Goal: Use online tool/utility: Utilize a website feature to perform a specific function

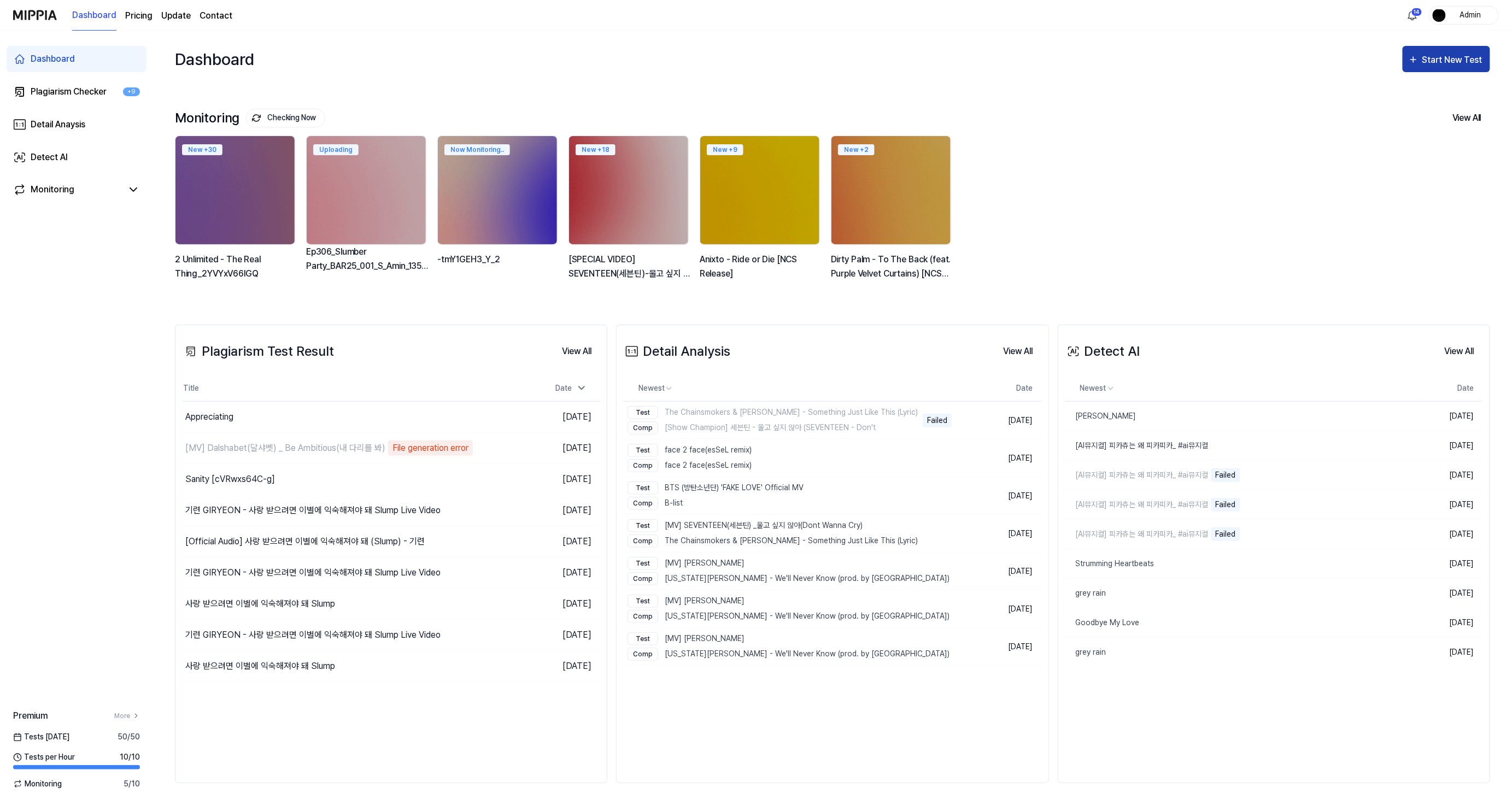
click at [1406, 63] on button "Start New Test" at bounding box center [1446, 59] width 87 height 26
click at [1389, 163] on button "Add Monitoring" at bounding box center [1425, 171] width 121 height 26
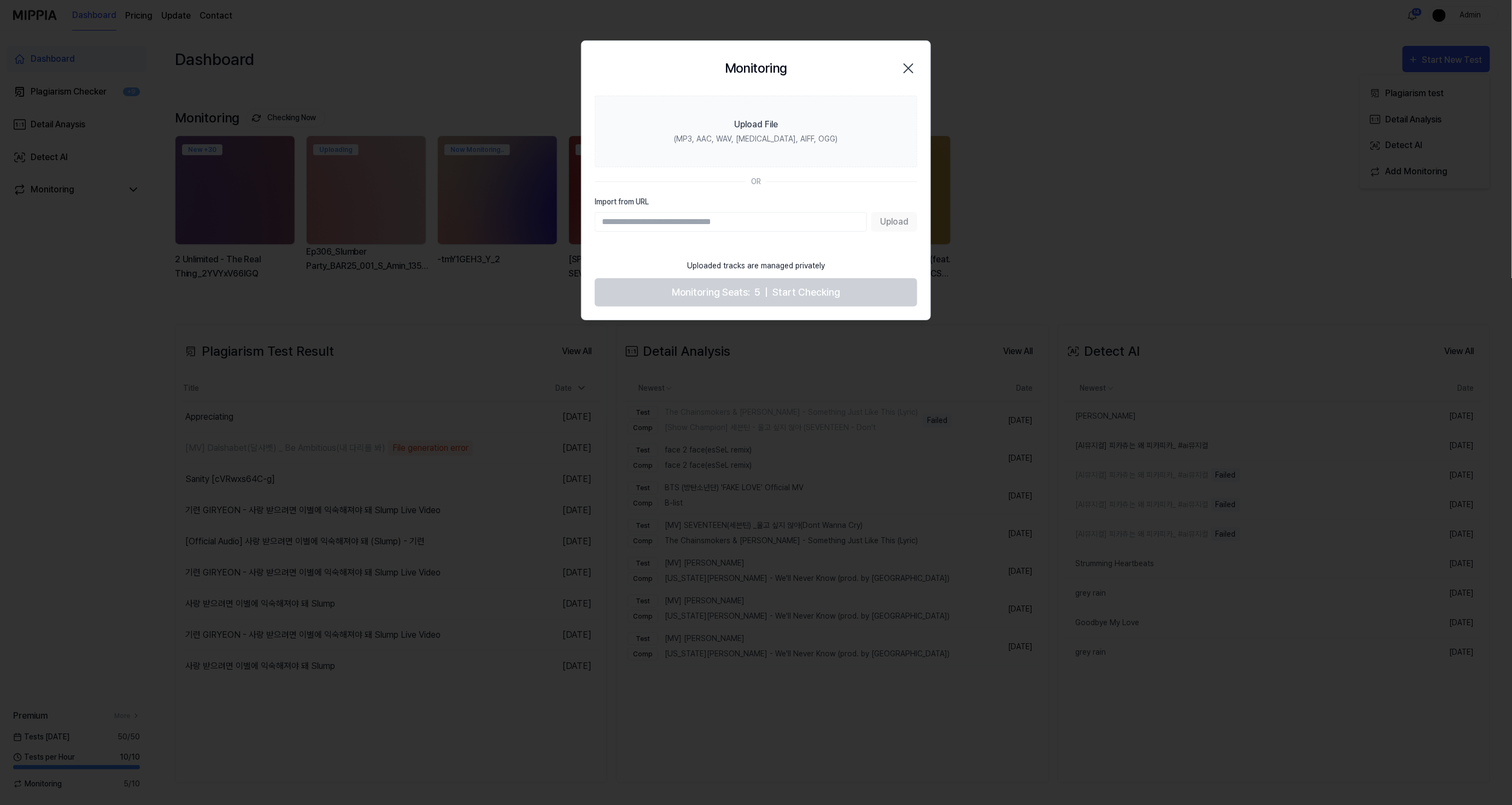
drag, startPoint x: 914, startPoint y: 66, endPoint x: 1160, endPoint y: 140, distance: 256.9
click at [914, 66] on icon "button" at bounding box center [908, 68] width 17 height 17
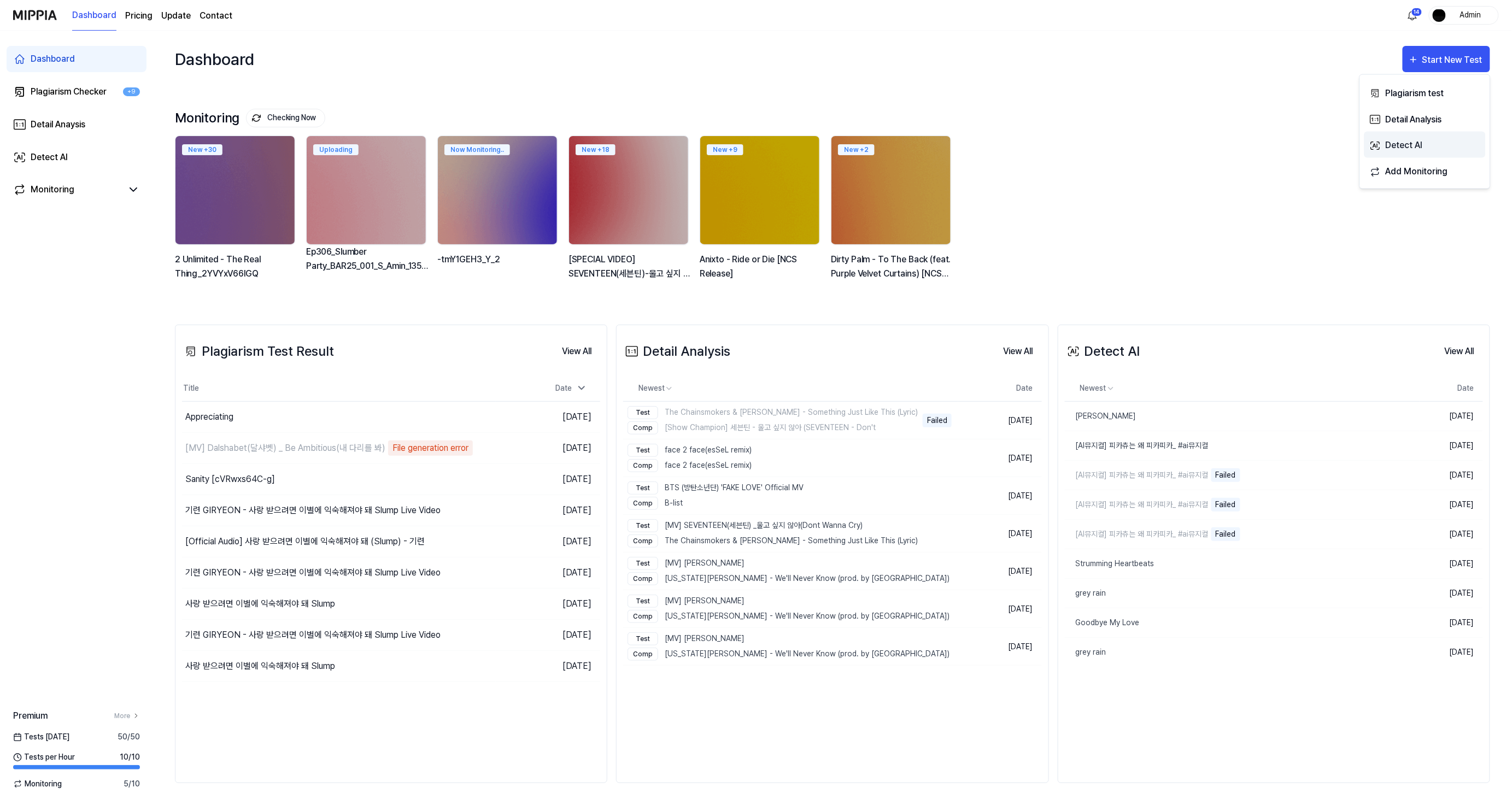
click at [1419, 142] on div "Detect AI" at bounding box center [1433, 145] width 95 height 14
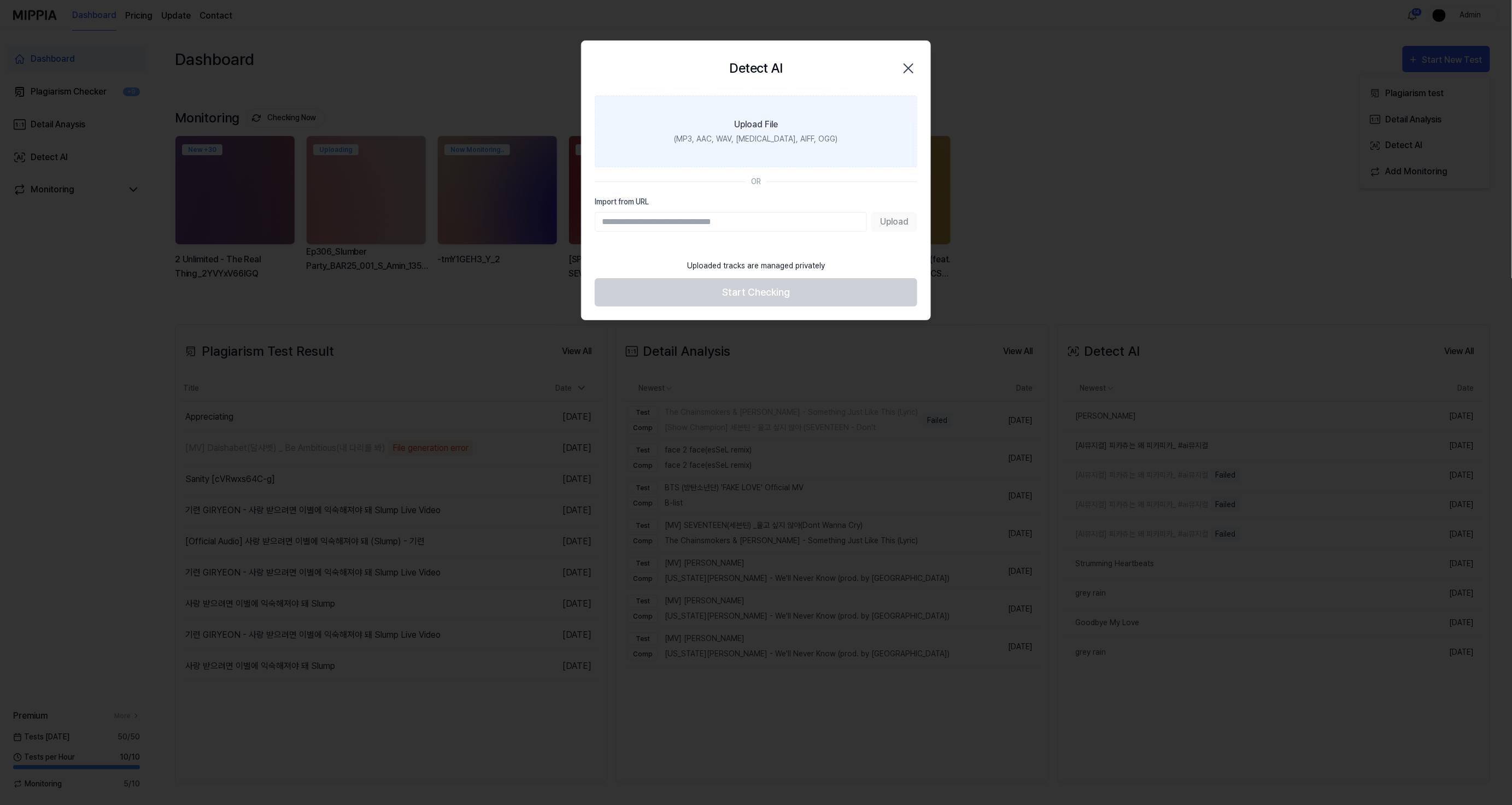
click at [820, 127] on label "Upload File (MP3, AAC, WAV, [MEDICAL_DATA], AIFF, OGG)" at bounding box center [755, 131] width 322 height 71
click at [0, 0] on input "Upload File (MP3, AAC, WAV, [MEDICAL_DATA], AIFF, OGG)" at bounding box center [0, 0] width 0 height 0
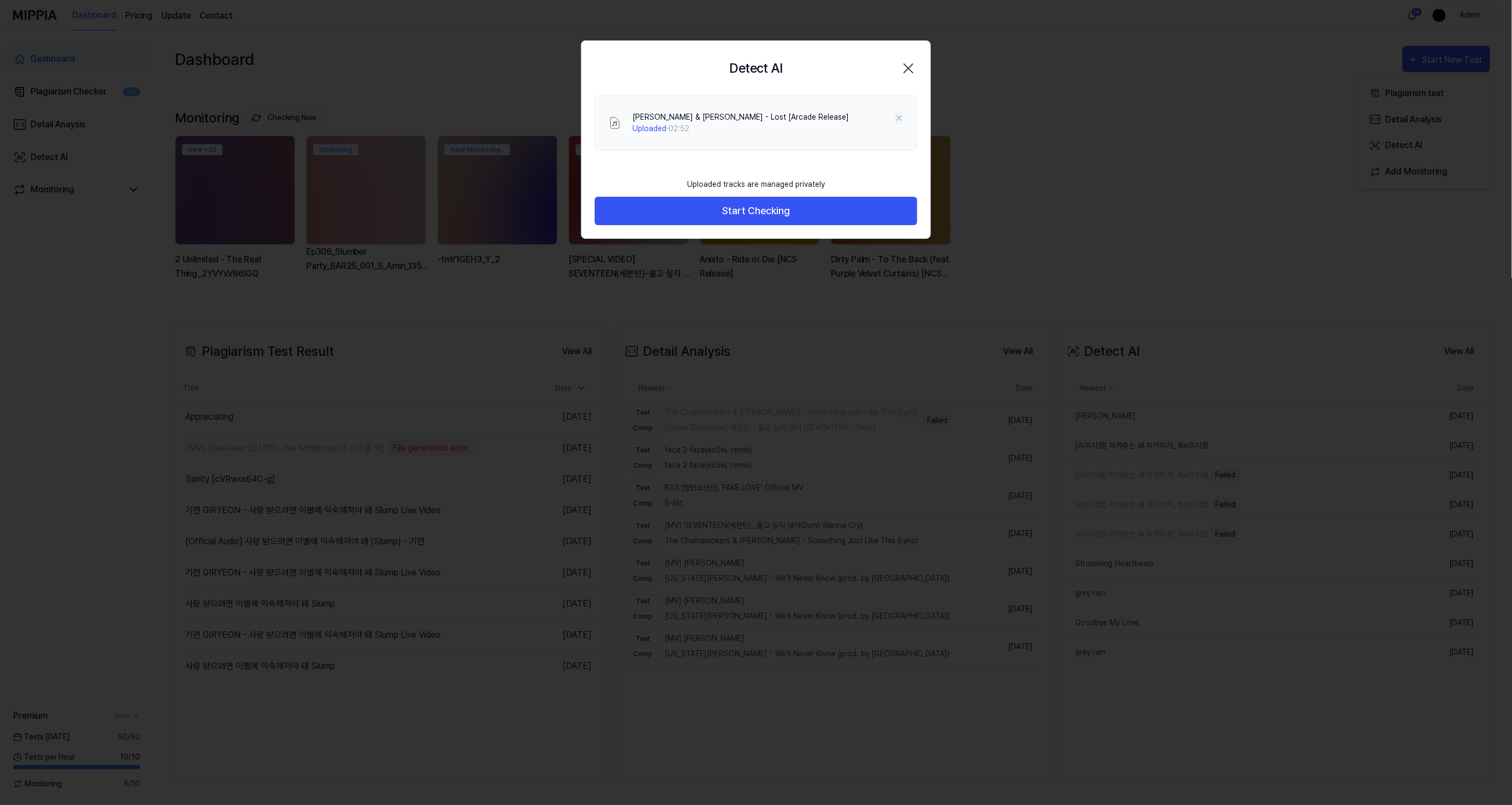
click at [897, 116] on icon at bounding box center [899, 118] width 5 height 5
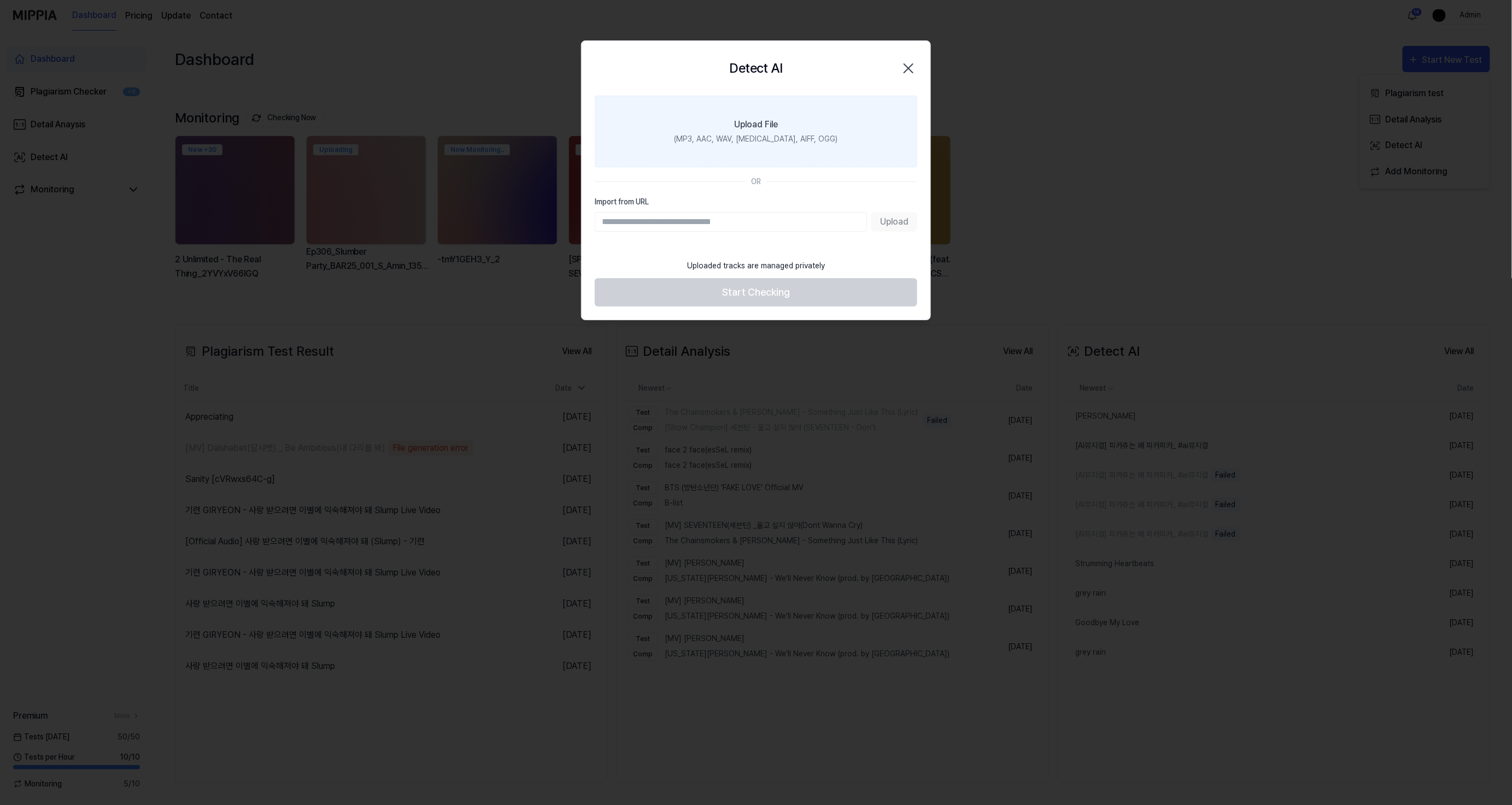
click at [823, 119] on label "Upload File (MP3, AAC, WAV, [MEDICAL_DATA], AIFF, OGG)" at bounding box center [755, 131] width 322 height 71
click at [0, 0] on input "Upload File (MP3, AAC, WAV, [MEDICAL_DATA], AIFF, OGG)" at bounding box center [0, 0] width 0 height 0
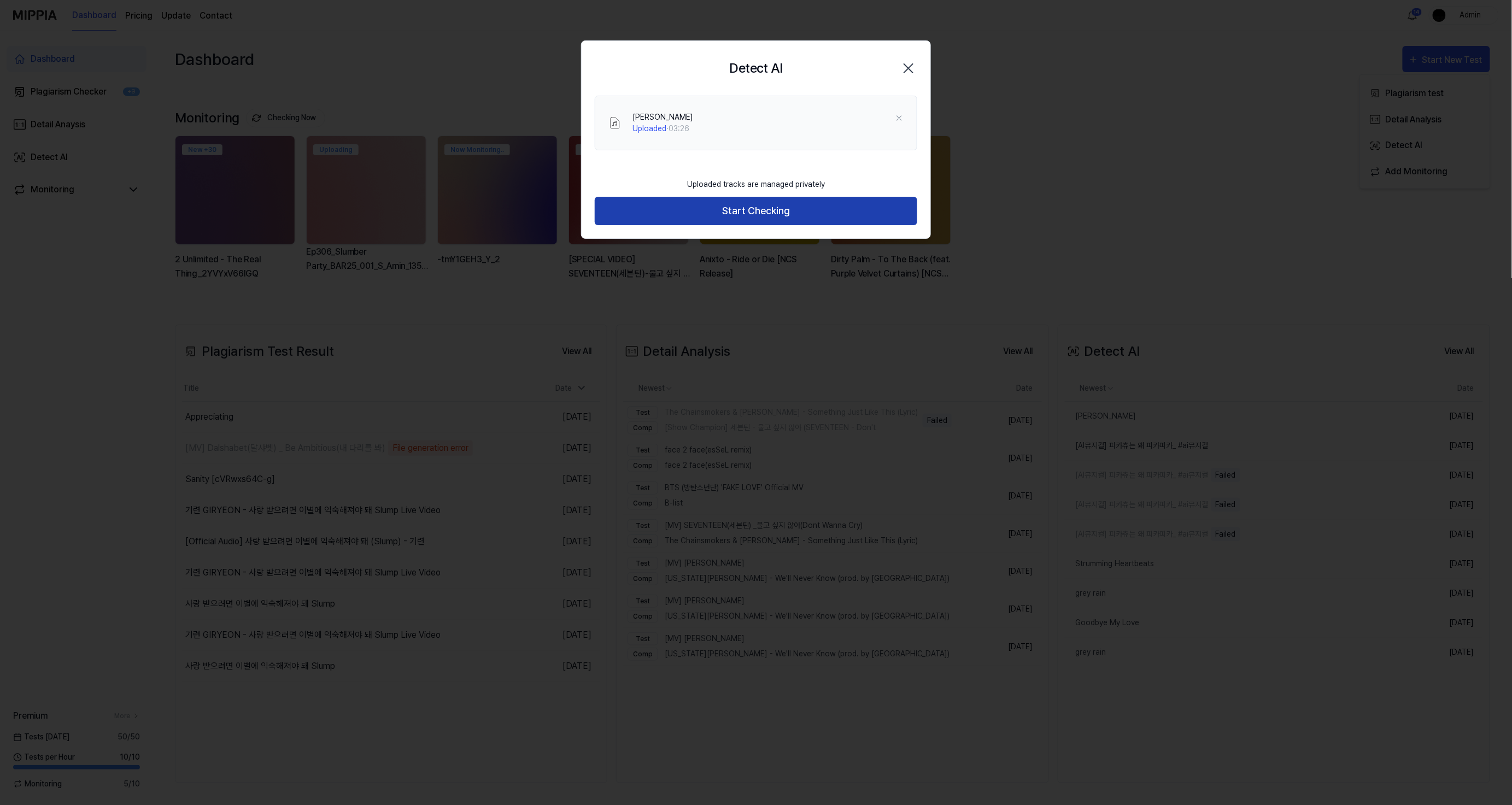
click at [779, 216] on button "Start Checking" at bounding box center [755, 211] width 322 height 29
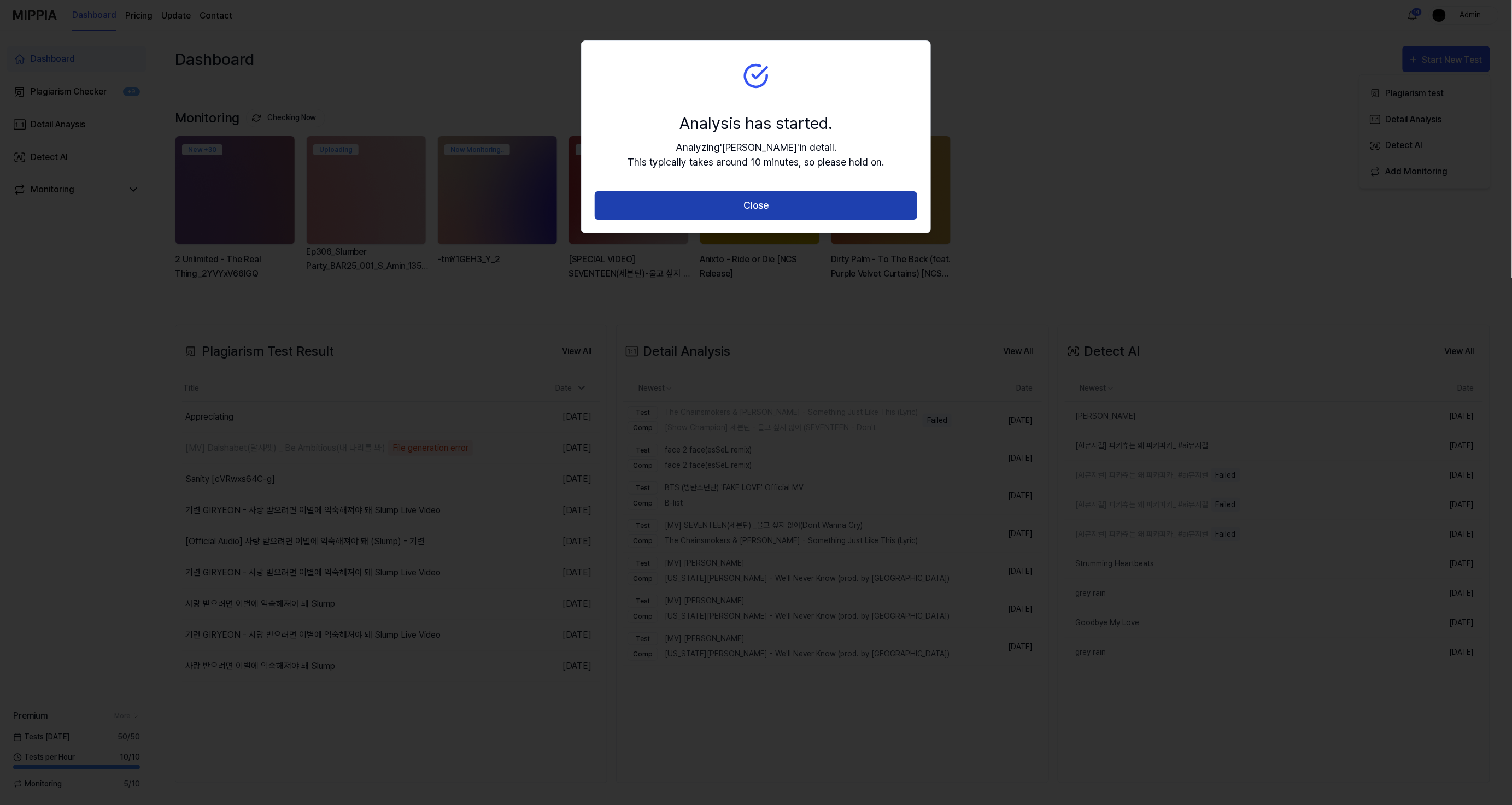
click at [780, 217] on button "Close" at bounding box center [755, 206] width 322 height 29
